Goal: Task Accomplishment & Management: Use online tool/utility

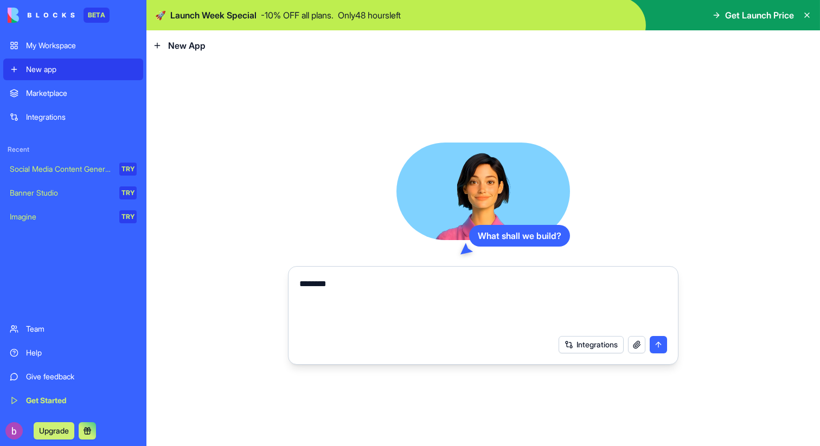
type textarea "********"
click at [25, 220] on div "Imagine" at bounding box center [61, 217] width 102 height 11
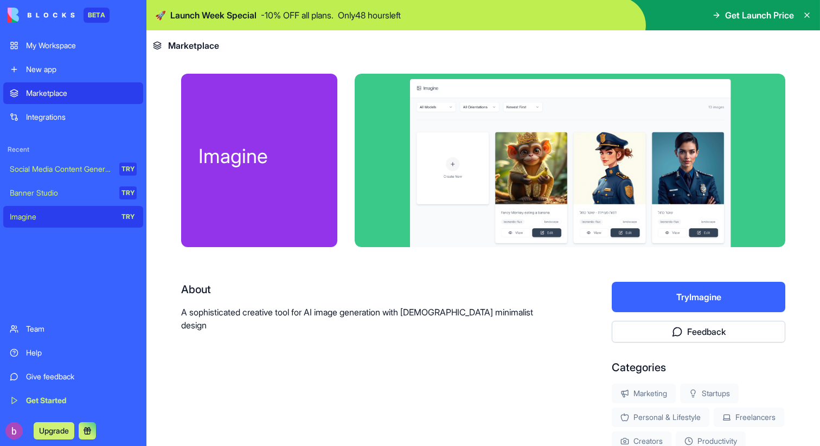
click at [320, 313] on p "A sophisticated creative tool for AI image generation with [DEMOGRAPHIC_DATA] m…" at bounding box center [361, 319] width 361 height 26
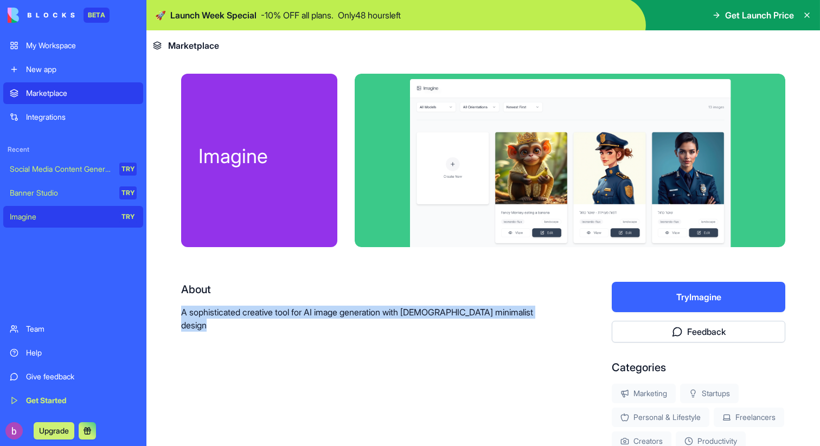
click at [320, 313] on p "A sophisticated creative tool for AI image generation with [DEMOGRAPHIC_DATA] m…" at bounding box center [361, 319] width 361 height 26
click at [59, 194] on div "Banner Studio" at bounding box center [61, 193] width 102 height 11
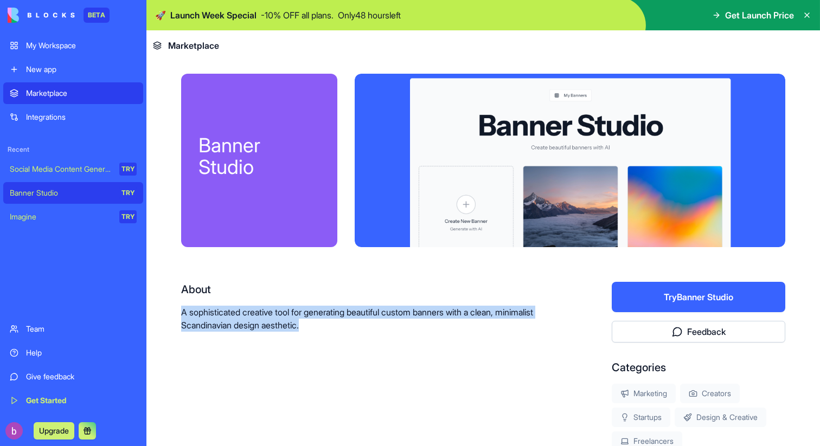
click at [37, 41] on div "My Workspace" at bounding box center [81, 45] width 111 height 11
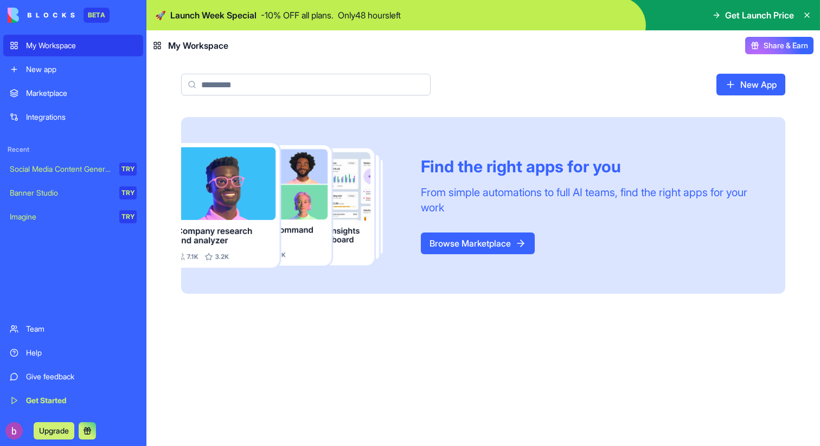
click at [525, 169] on div "Find the right apps for you" at bounding box center [590, 167] width 338 height 20
click at [516, 188] on div "From simple automations to full AI teams, find the right apps for your work" at bounding box center [590, 200] width 338 height 30
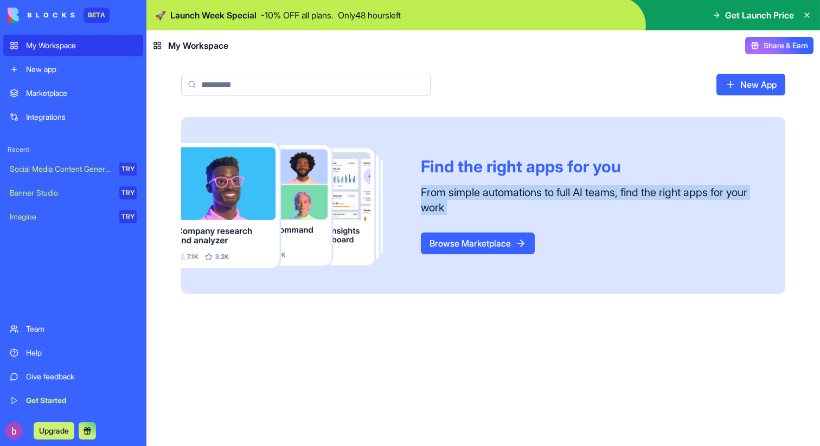
click at [516, 188] on div "From simple automations to full AI teams, find the right apps for your work" at bounding box center [590, 200] width 338 height 30
click at [506, 185] on div "From simple automations to full AI teams, find the right apps for your work" at bounding box center [590, 200] width 338 height 30
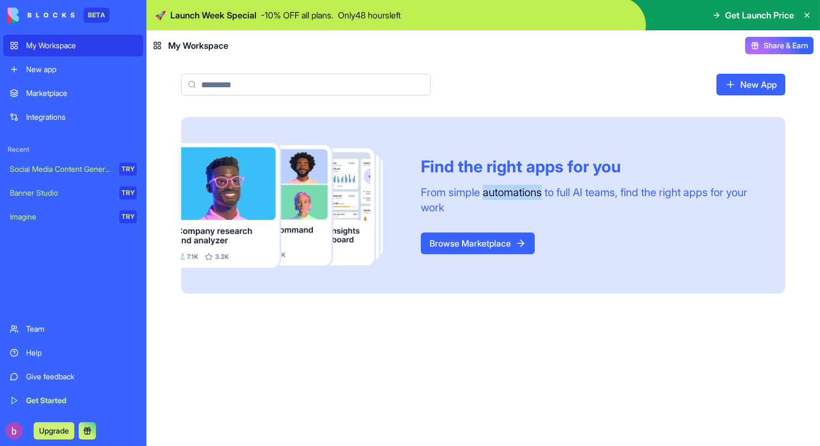
click at [506, 185] on div "From simple automations to full AI teams, find the right apps for your work" at bounding box center [590, 200] width 338 height 30
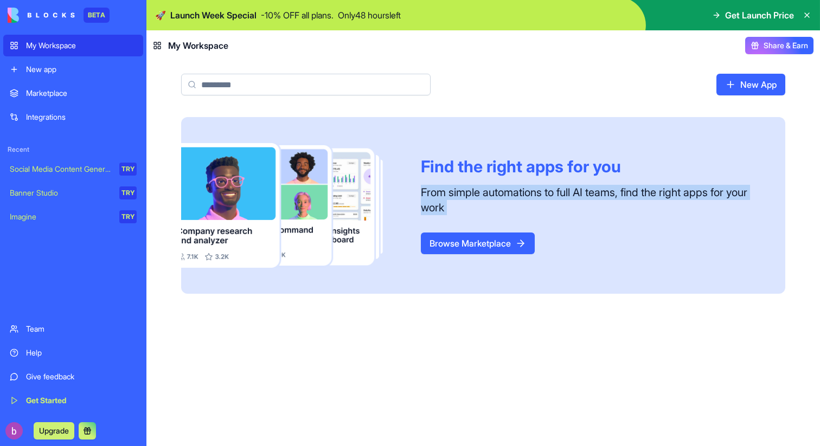
click at [506, 185] on div "From simple automations to full AI teams, find the right apps for your work" at bounding box center [590, 200] width 338 height 30
click at [566, 186] on div "From simple automations to full AI teams, find the right apps for your work" at bounding box center [590, 200] width 338 height 30
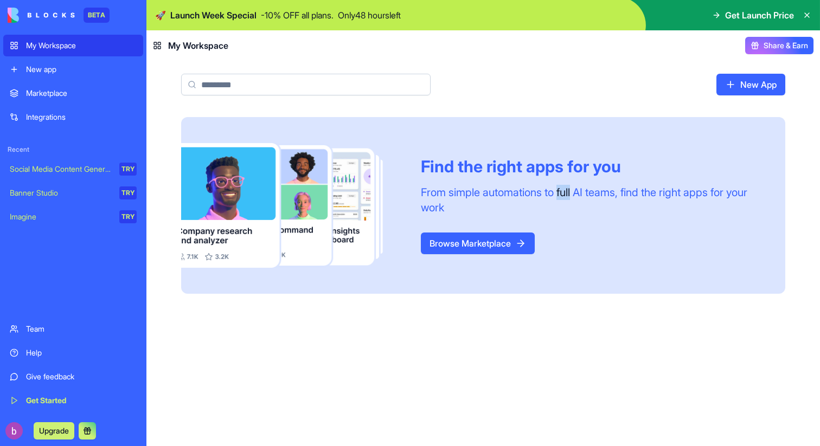
click at [566, 186] on div "From simple automations to full AI teams, find the right apps for your work" at bounding box center [590, 200] width 338 height 30
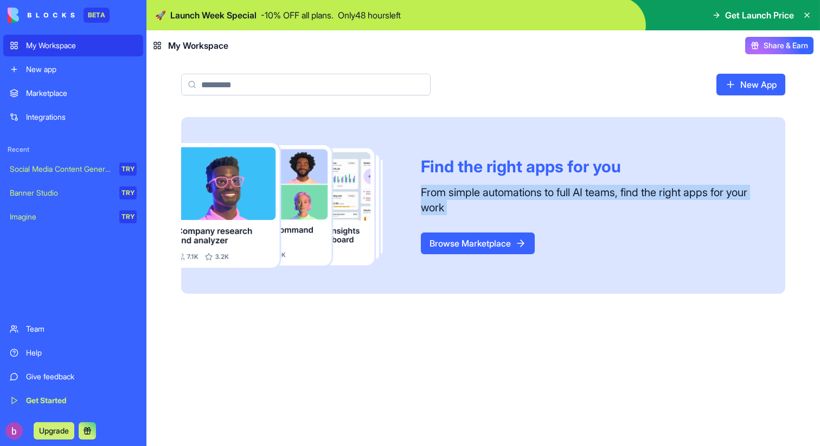
click at [566, 186] on div "From simple automations to full AI teams, find the right apps for your work" at bounding box center [590, 200] width 338 height 30
click at [461, 248] on link "Browse Marketplace" at bounding box center [478, 244] width 114 height 22
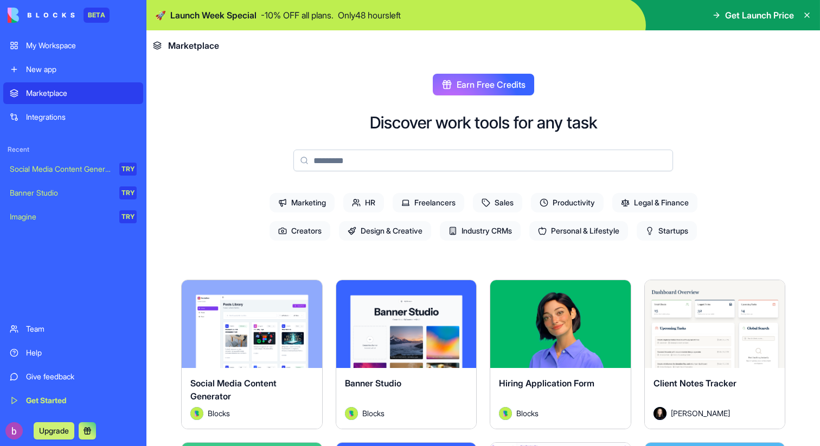
click at [551, 200] on span "Productivity" at bounding box center [567, 203] width 73 height 20
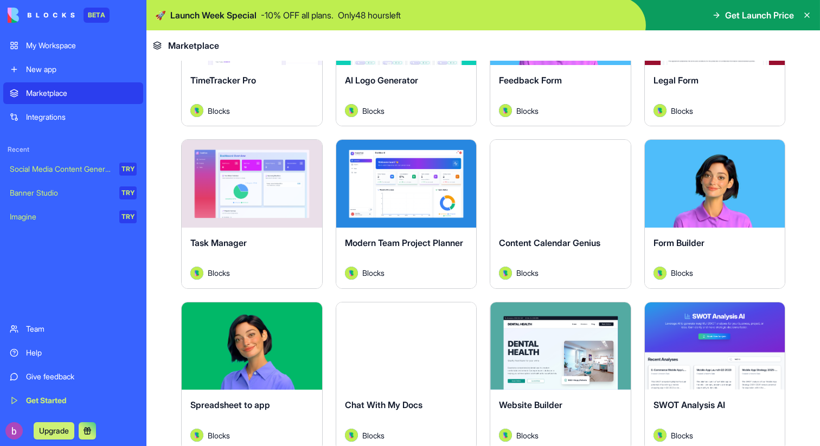
scroll to position [445, 0]
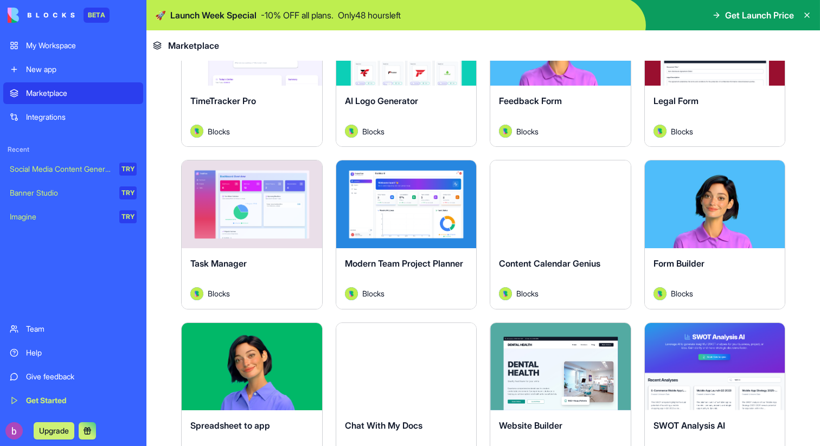
click at [250, 219] on div "Explore" at bounding box center [252, 205] width 140 height 88
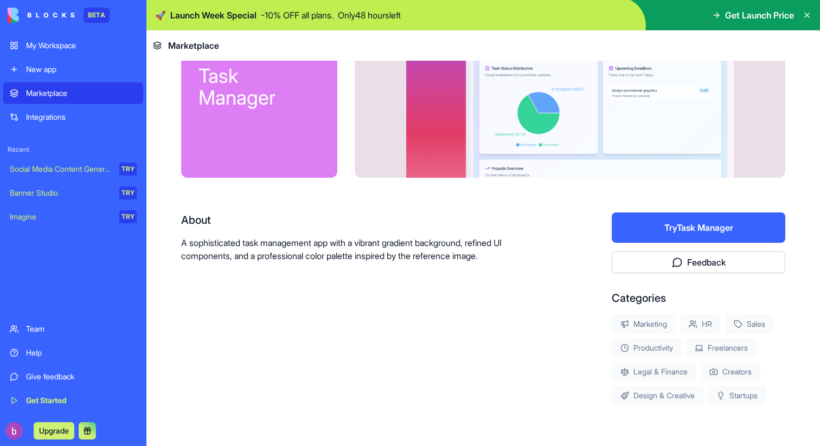
scroll to position [69, 0]
click at [671, 239] on button "Try Task Manager" at bounding box center [699, 228] width 174 height 30
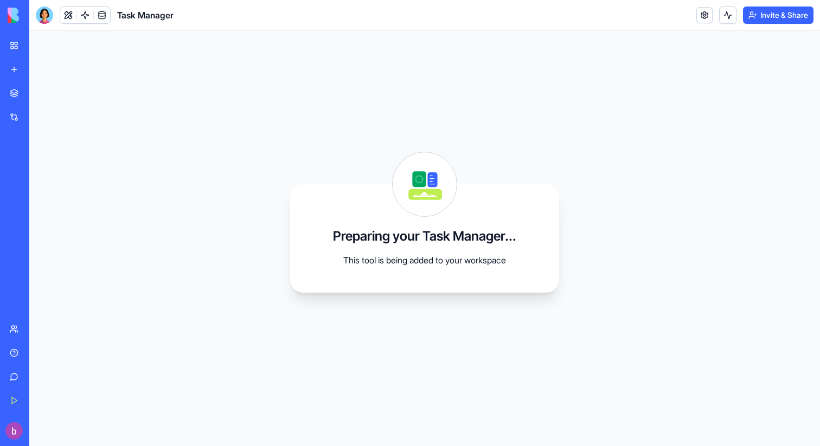
click at [19, 47] on link "My Workspace" at bounding box center [24, 46] width 43 height 22
click at [40, 50] on div "My Workspace" at bounding box center [33, 45] width 14 height 11
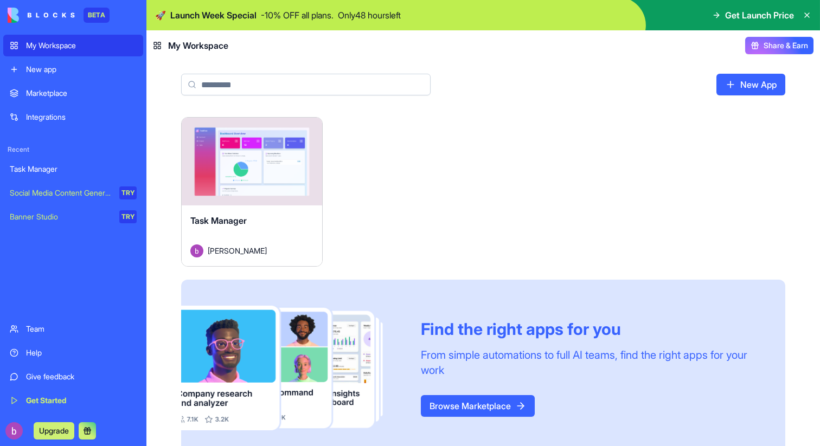
click at [267, 166] on button "Launch" at bounding box center [251, 162] width 81 height 22
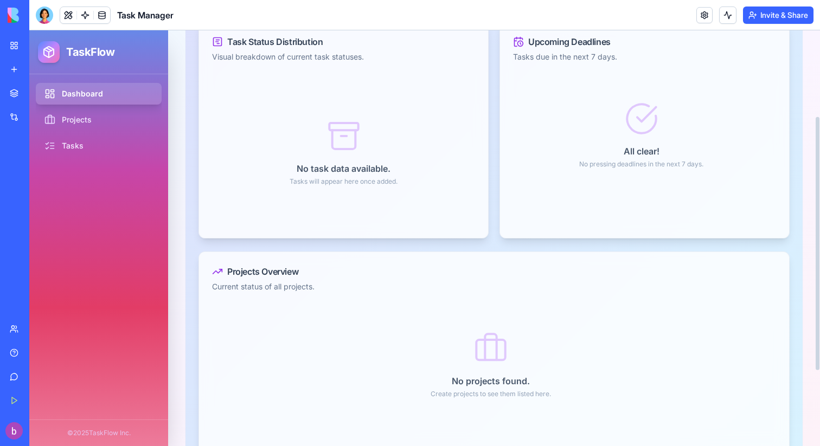
scroll to position [142, 0]
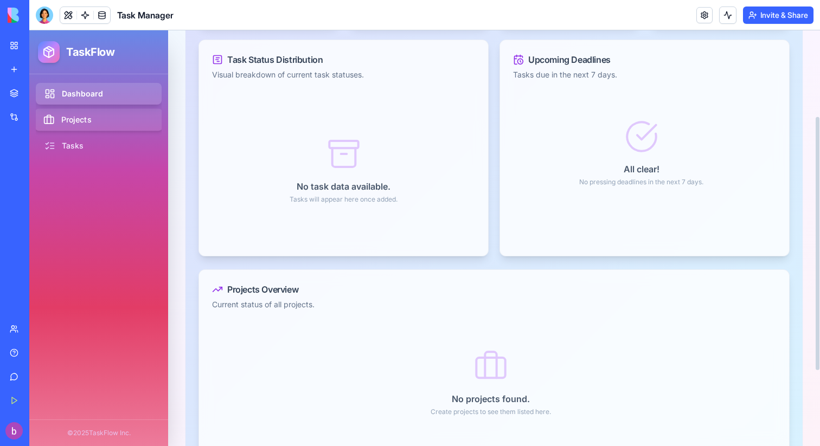
click at [91, 116] on link "Projects" at bounding box center [99, 120] width 129 height 22
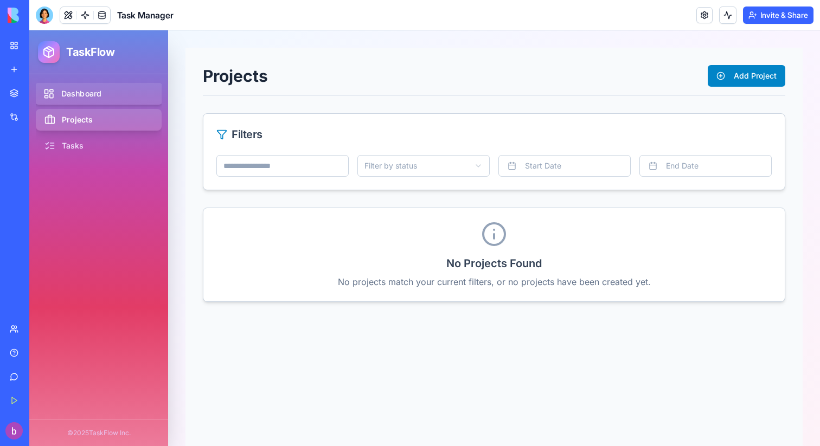
click at [105, 87] on link "Dashboard" at bounding box center [99, 94] width 129 height 22
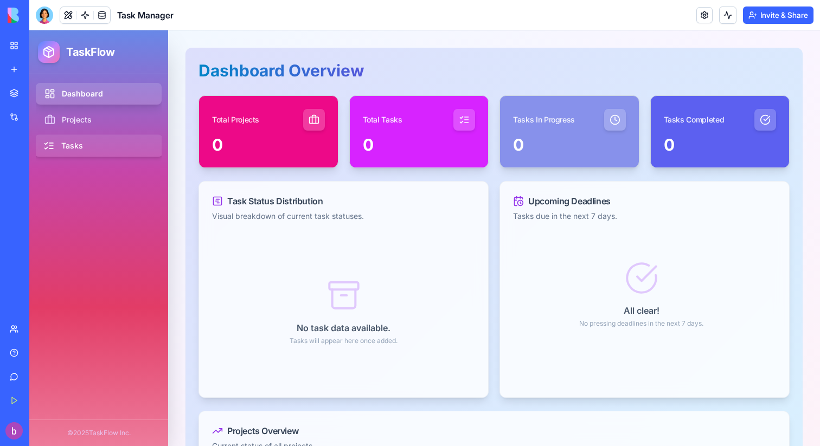
click at [79, 140] on link "Tasks" at bounding box center [99, 146] width 129 height 22
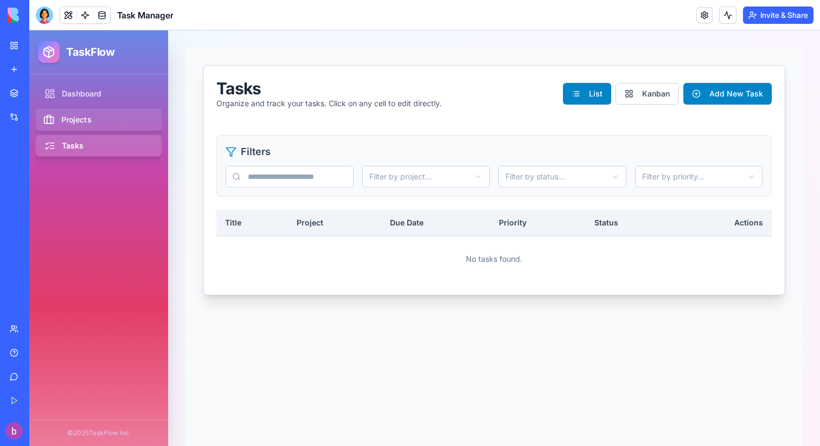
click at [81, 123] on link "Projects" at bounding box center [99, 120] width 129 height 22
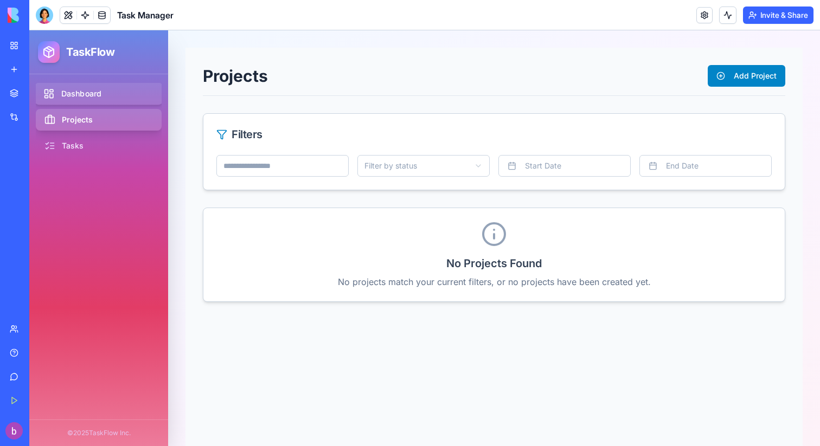
click at [88, 93] on link "Dashboard" at bounding box center [99, 94] width 129 height 22
